Goal: Information Seeking & Learning: Learn about a topic

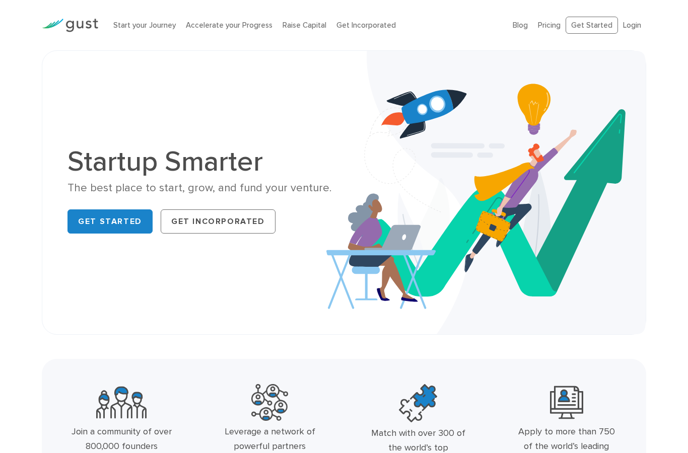
click at [205, 214] on link "Get Incorporated" at bounding box center [218, 222] width 115 height 24
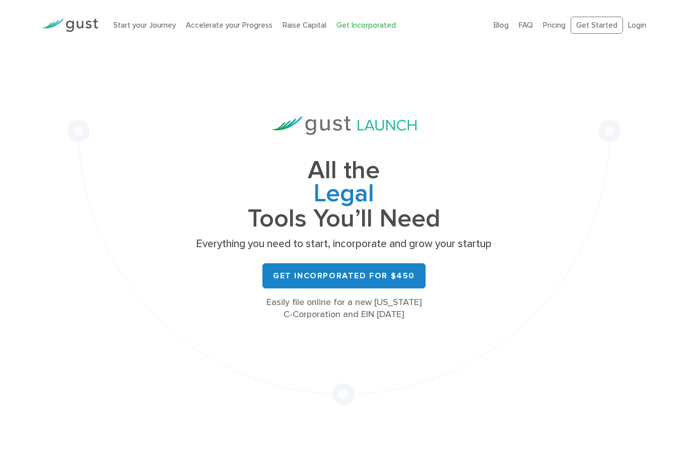
click at [555, 23] on link "Pricing" at bounding box center [554, 25] width 23 height 9
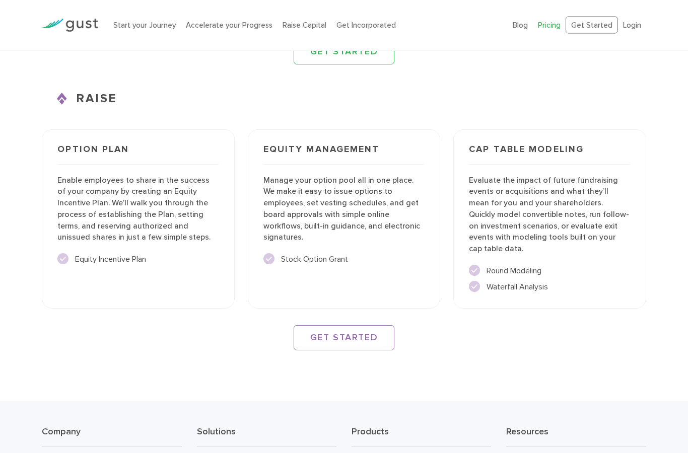
scroll to position [1431, 0]
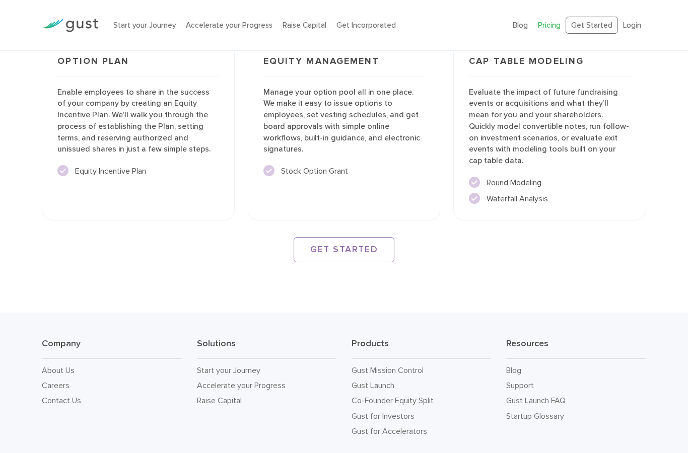
click at [58, 366] on link "About Us" at bounding box center [58, 371] width 33 height 10
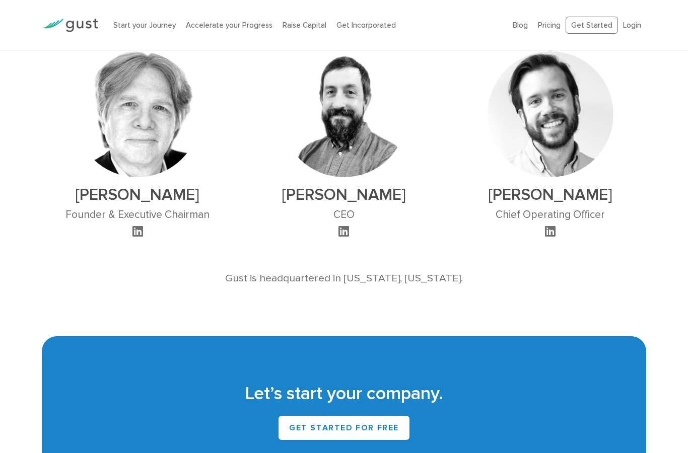
scroll to position [585, 0]
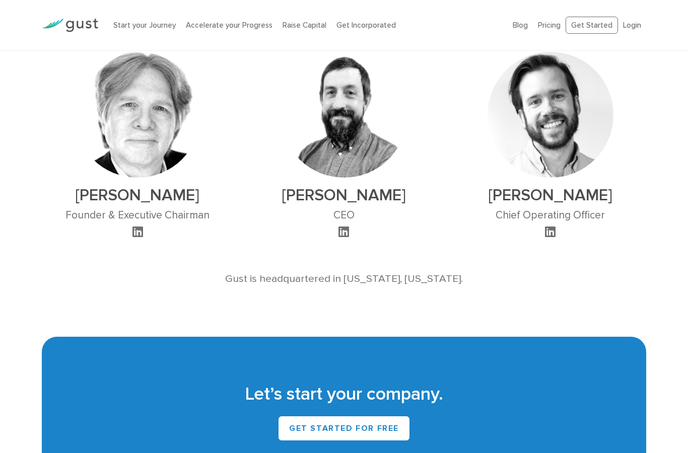
click at [140, 221] on div "[PERSON_NAME] Founder & Executive Chairman" at bounding box center [137, 146] width 144 height 188
click at [139, 219] on div "David S. Rose Founder & Executive Chairman" at bounding box center [137, 146] width 144 height 188
click at [142, 226] on icon at bounding box center [138, 232] width 11 height 12
